Goal: Task Accomplishment & Management: Manage account settings

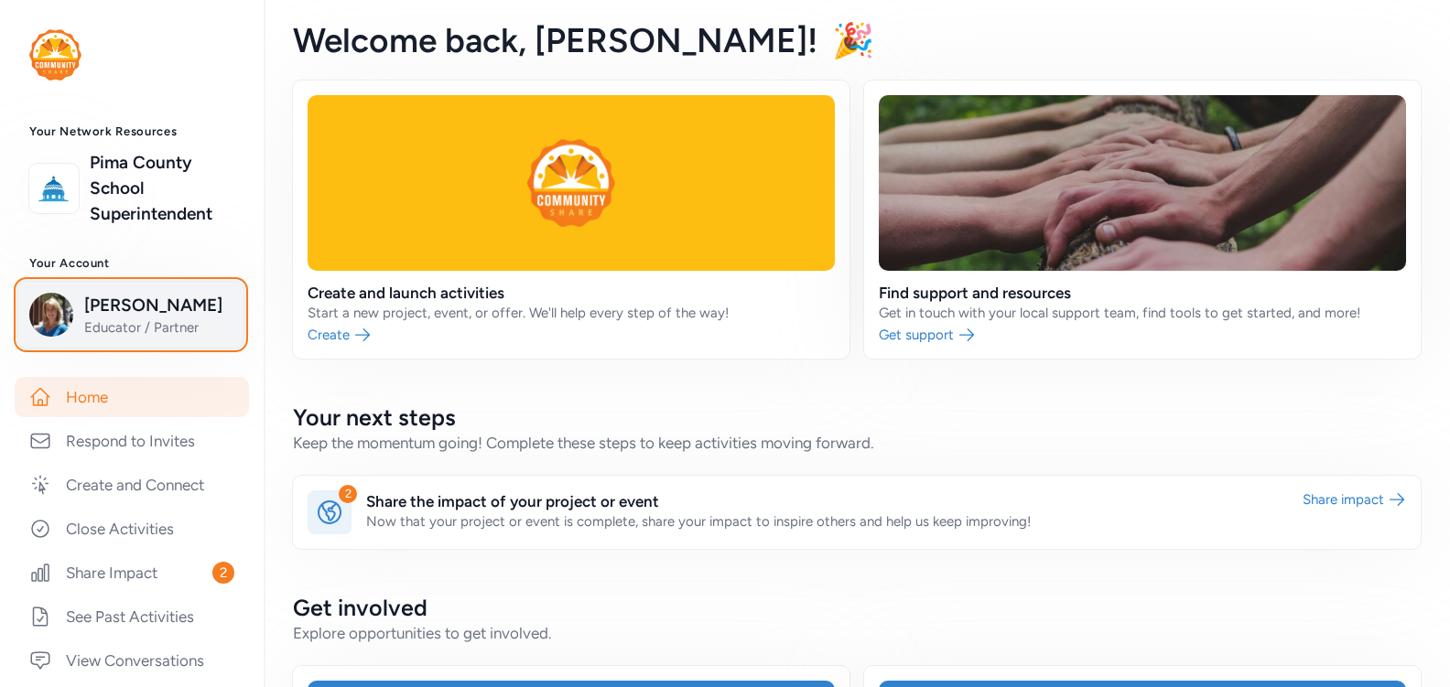
click at [137, 318] on span "[PERSON_NAME]" at bounding box center [158, 306] width 148 height 26
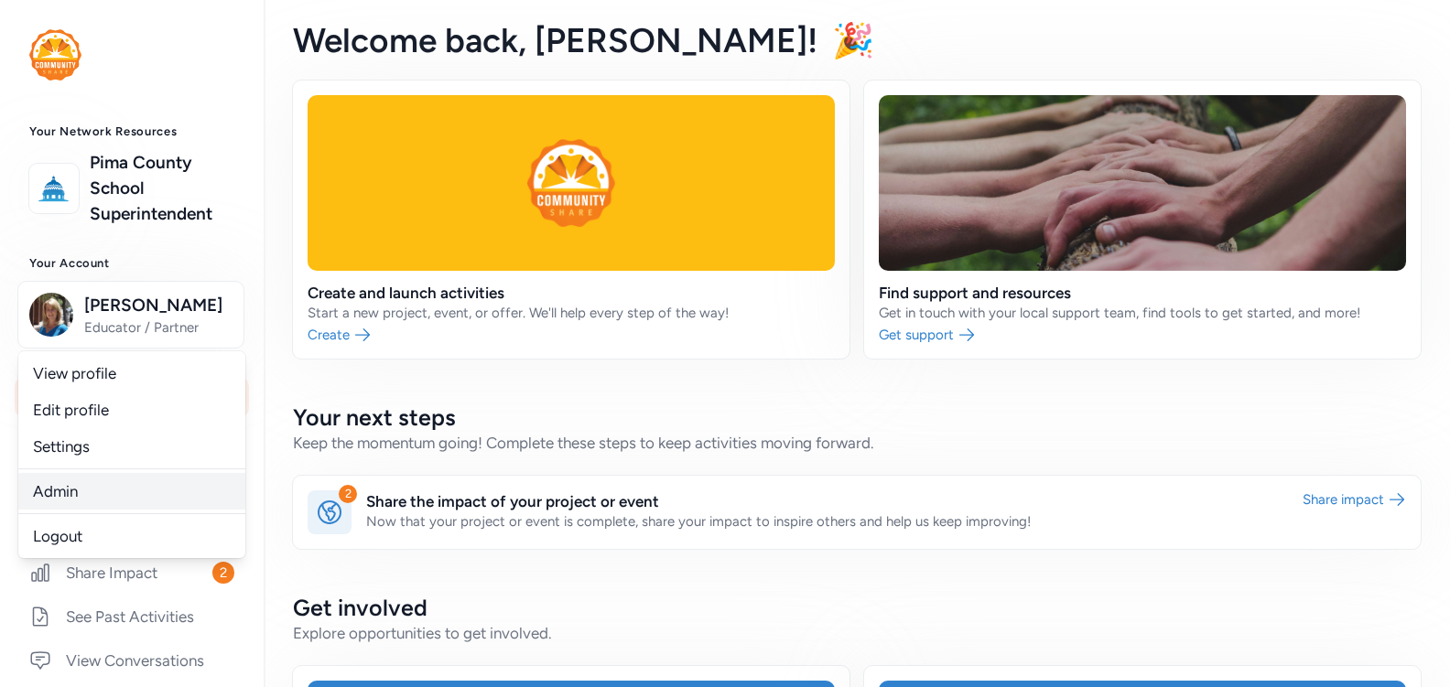
click at [62, 510] on link "Admin" at bounding box center [131, 491] width 227 height 37
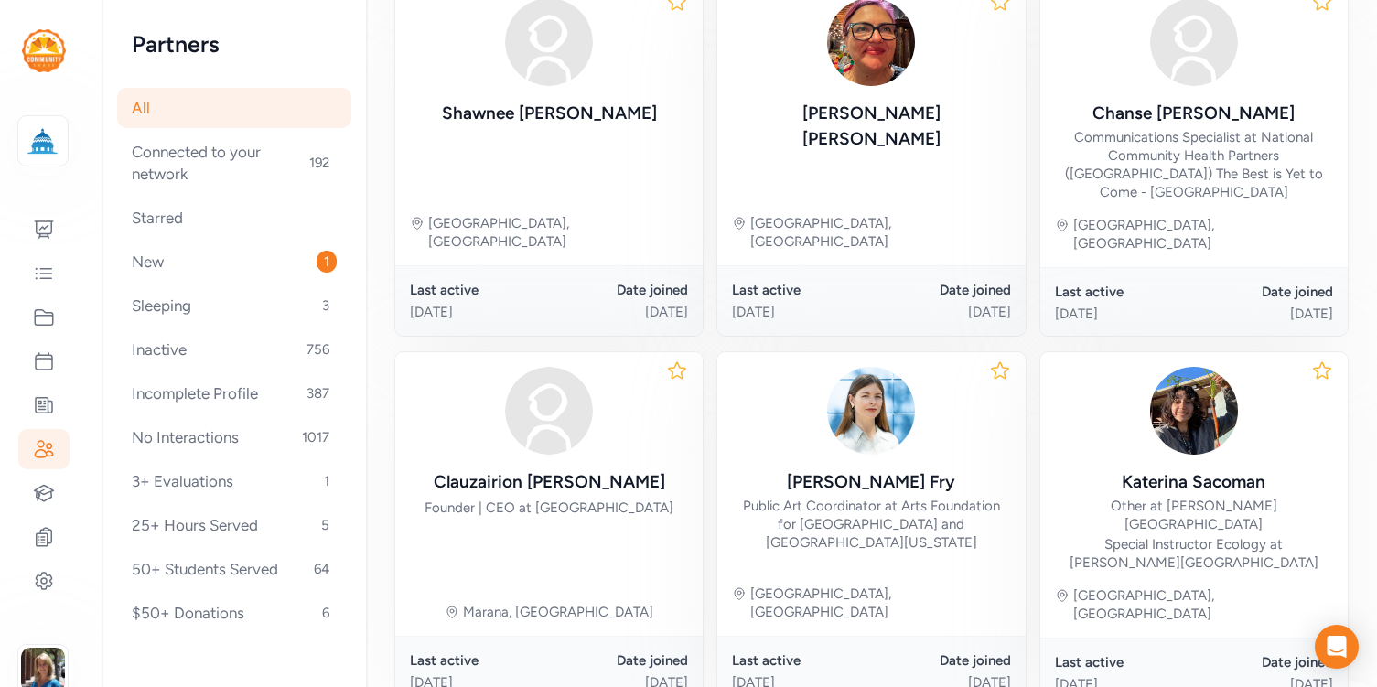
scroll to position [1091, 0]
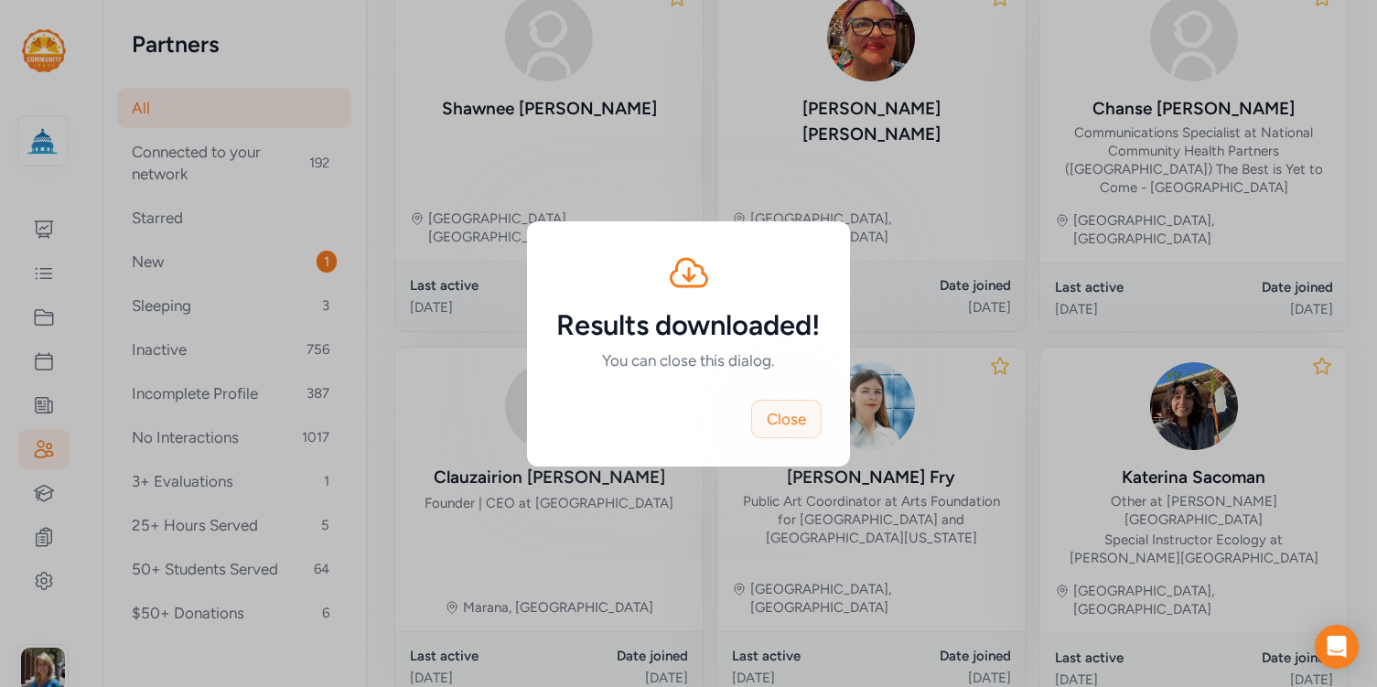
click at [788, 425] on span "Close" at bounding box center [786, 419] width 39 height 22
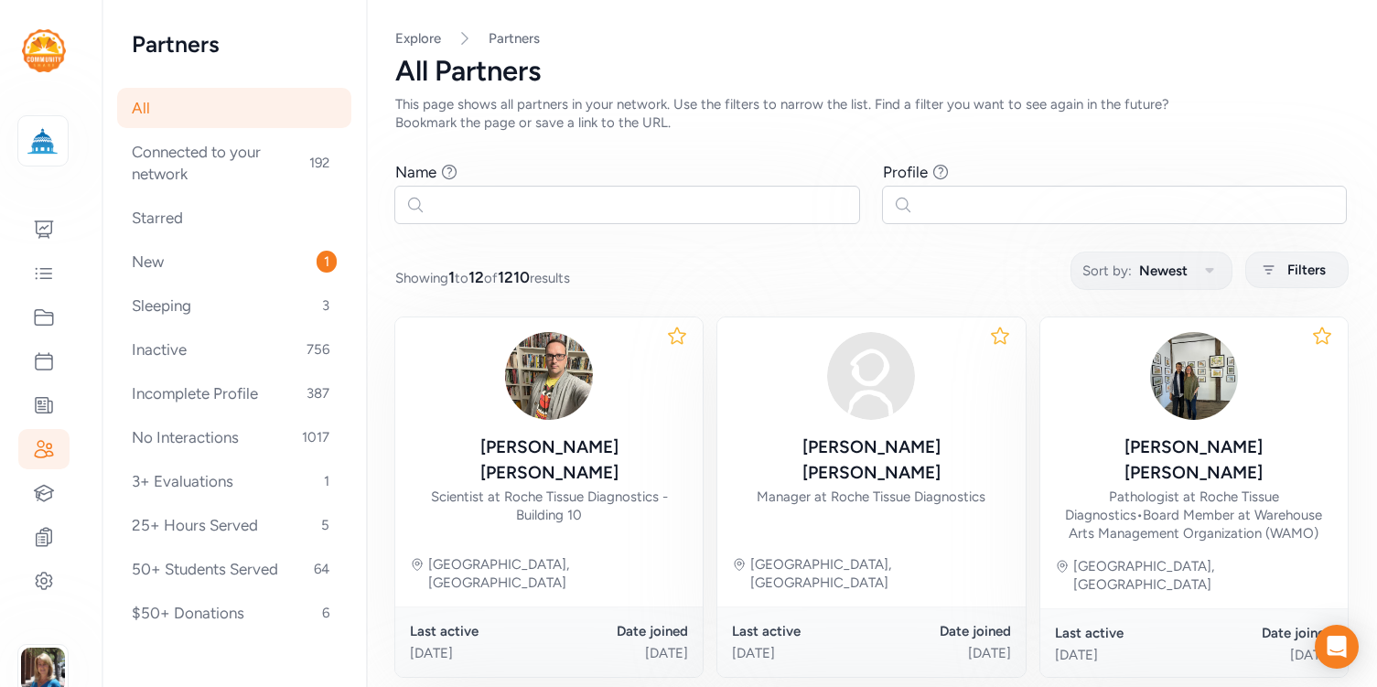
click at [836, 113] on div "This page shows all partners in your network. Use the filters to narrow the lis…" at bounding box center [805, 113] width 820 height 37
click at [36, 489] on icon at bounding box center [44, 493] width 22 height 22
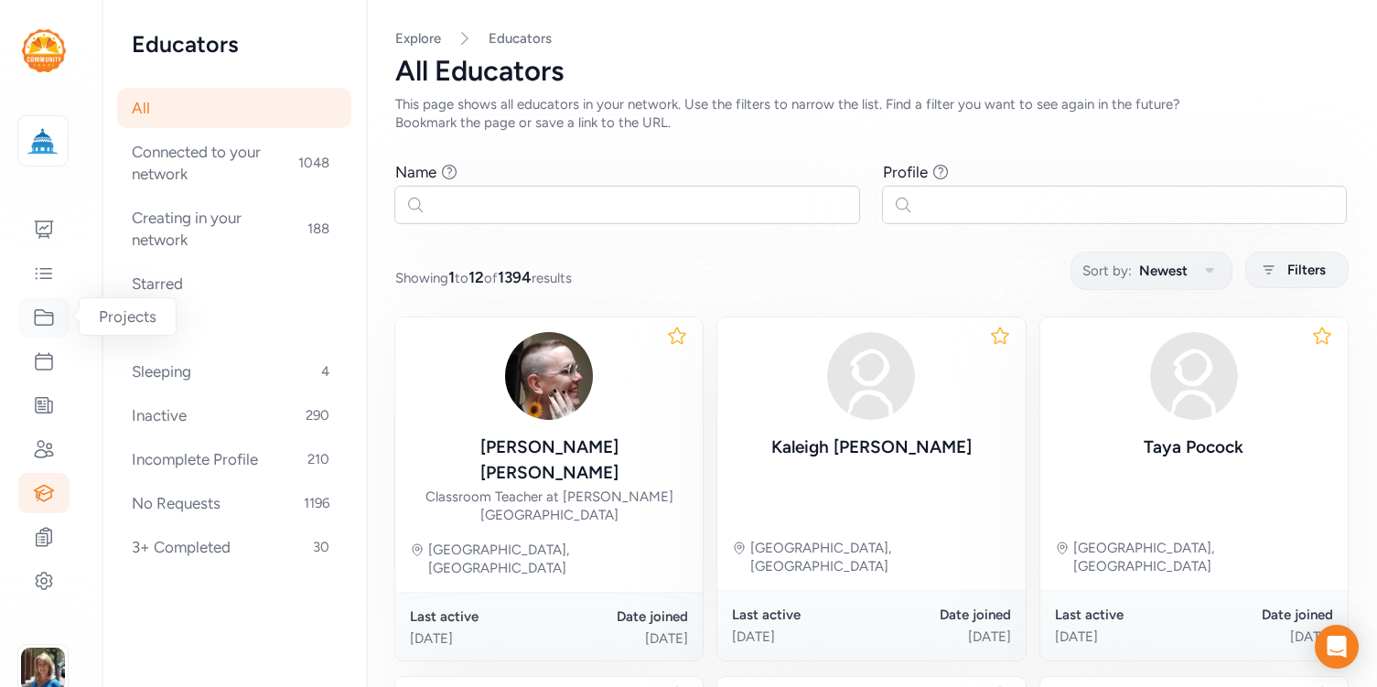
click at [41, 320] on icon at bounding box center [44, 318] width 22 height 22
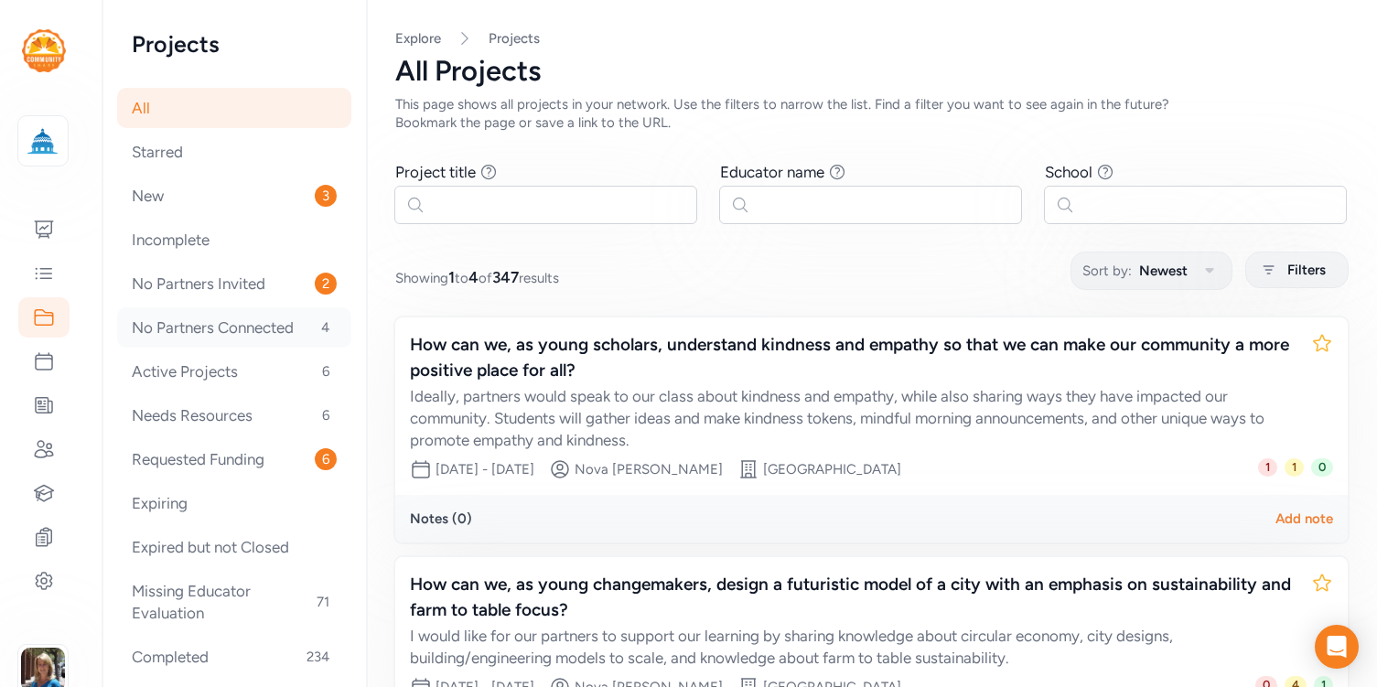
scroll to position [85, 0]
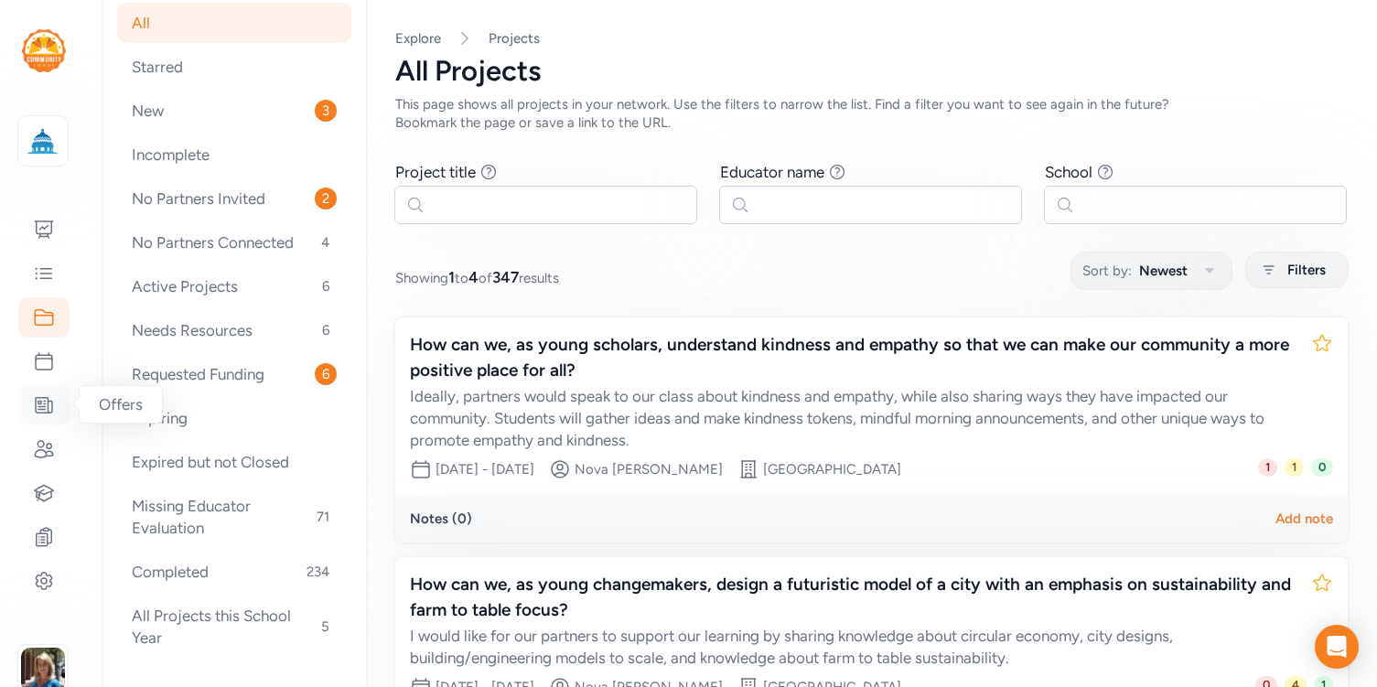
click at [49, 406] on icon at bounding box center [44, 406] width 16 height 16
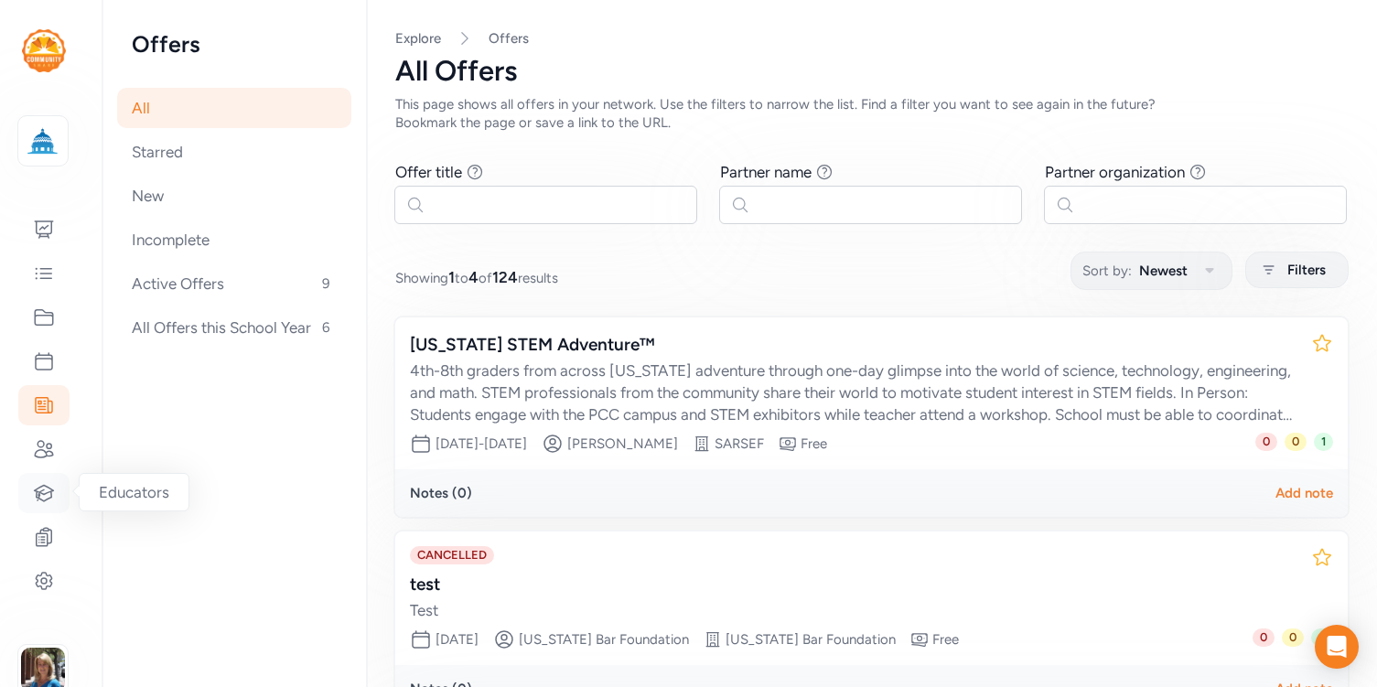
click at [50, 491] on icon at bounding box center [44, 493] width 19 height 16
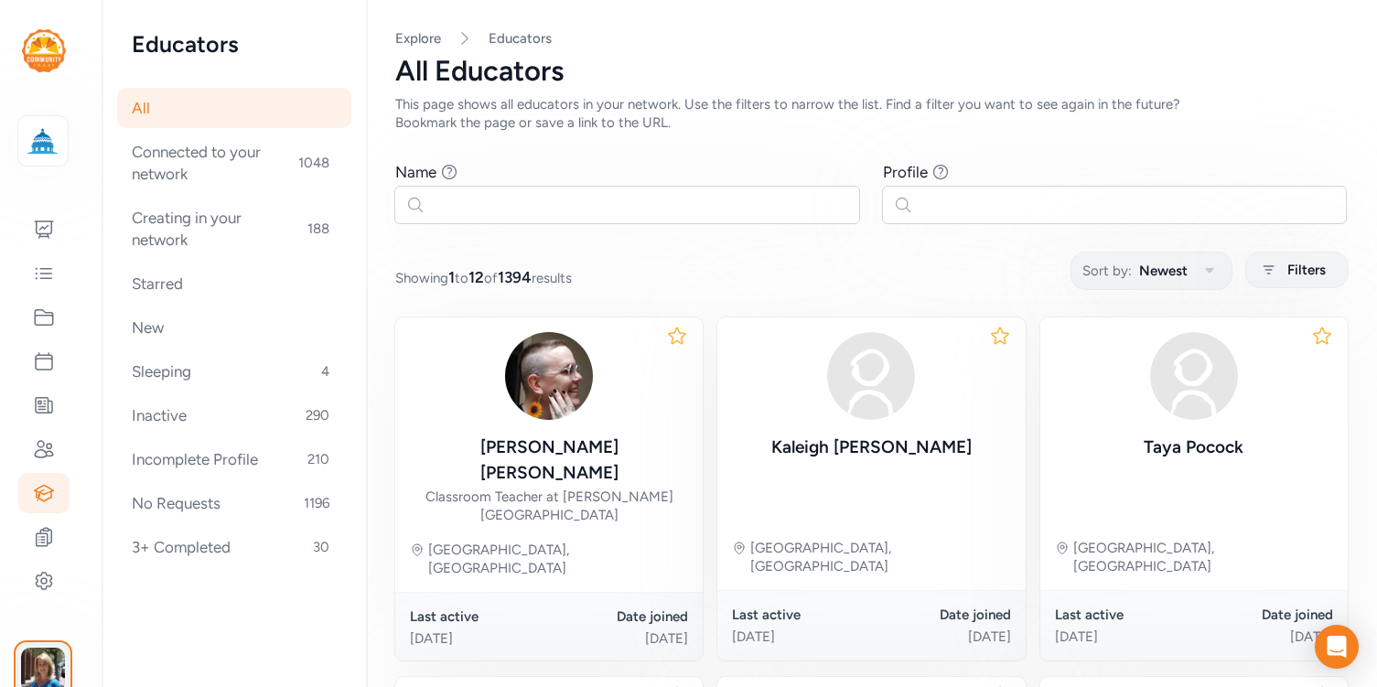
click at [35, 667] on img "button" at bounding box center [43, 670] width 44 height 44
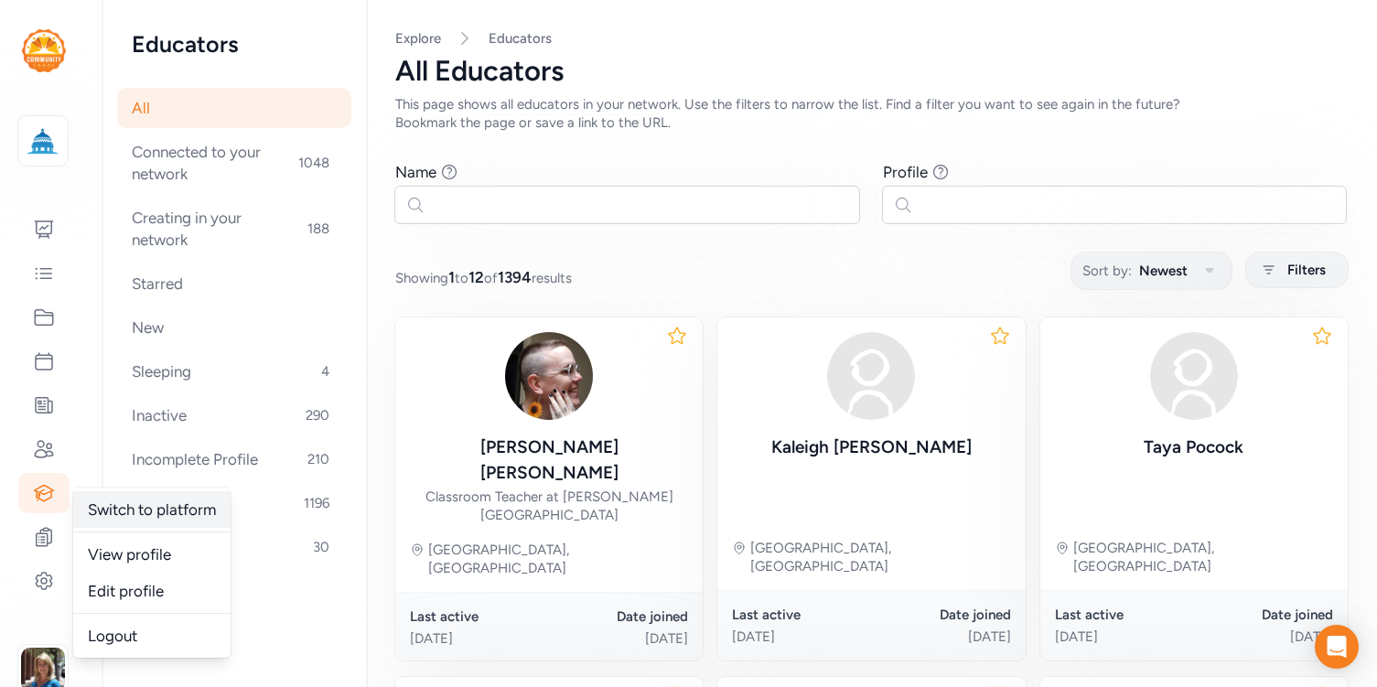
click at [143, 512] on link "Switch to platform" at bounding box center [151, 509] width 157 height 37
